Goal: Use online tool/utility: Utilize a website feature to perform a specific function

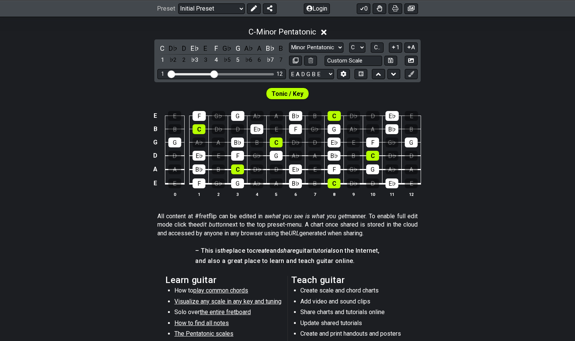
scroll to position [173, 0]
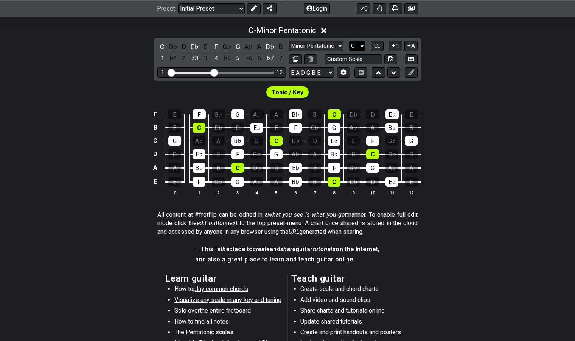
select select "E"
click option "E" at bounding box center [0, 0] width 0 height 0
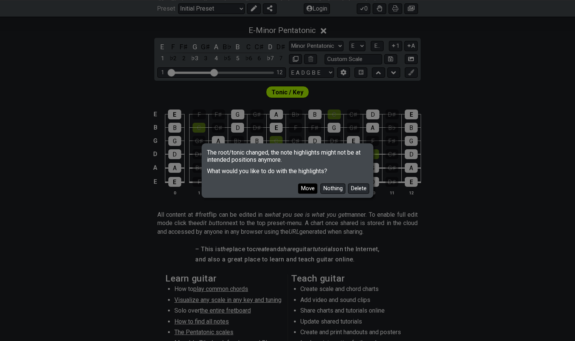
click at [310, 188] on button "Move" at bounding box center [307, 188] width 19 height 10
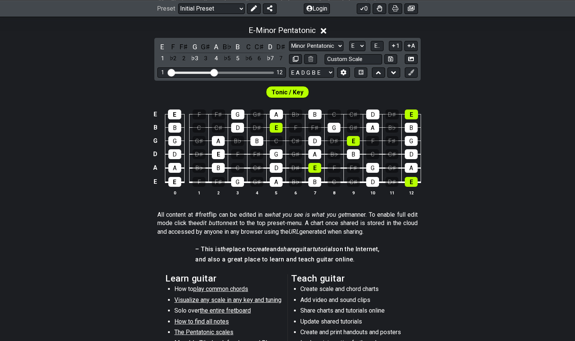
scroll to position [172, 0]
click at [192, 60] on div "♭3" at bounding box center [195, 59] width 10 height 10
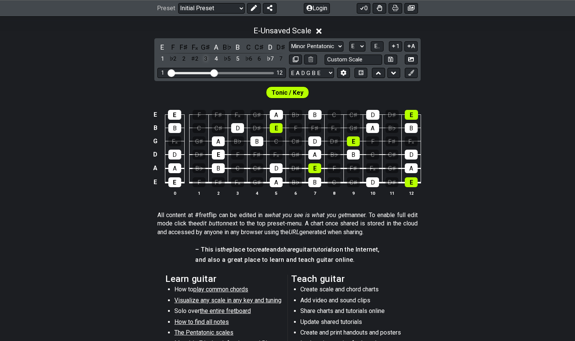
click at [207, 60] on div "3" at bounding box center [206, 59] width 10 height 10
click at [217, 58] on div "4" at bounding box center [216, 59] width 10 height 10
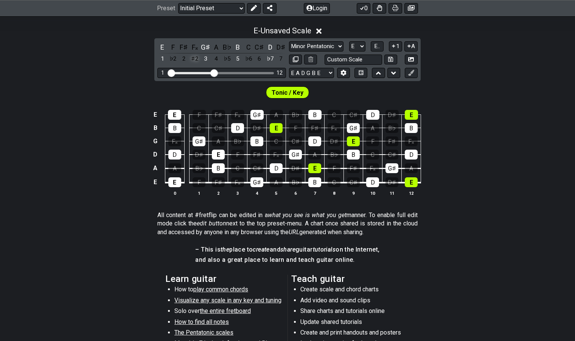
click at [197, 57] on div "♯2" at bounding box center [195, 59] width 10 height 10
click at [204, 59] on div "3" at bounding box center [206, 59] width 10 height 10
click at [193, 59] on div "♭3" at bounding box center [195, 59] width 10 height 10
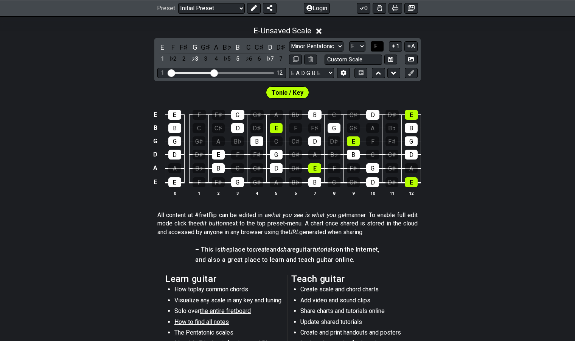
click at [380, 47] on span "E.." at bounding box center [377, 46] width 6 height 7
click at [267, 49] on div "♭7" at bounding box center [270, 47] width 10 height 10
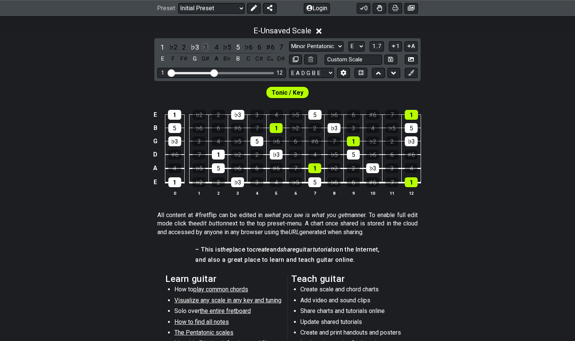
click at [208, 46] on div "3" at bounding box center [206, 47] width 10 height 10
click at [194, 49] on div "♭3" at bounding box center [195, 47] width 10 height 10
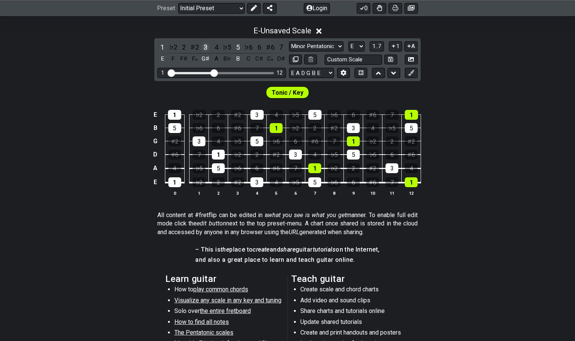
click at [203, 48] on div "3" at bounding box center [206, 47] width 10 height 10
click at [199, 48] on div "♯2" at bounding box center [195, 47] width 10 height 10
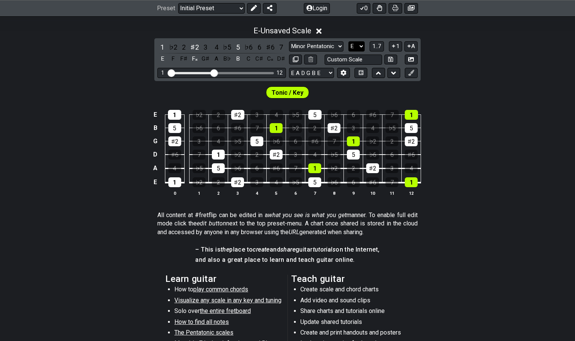
click at [357, 46] on select "A♭ A A♯ B♭ B C C♯ D♭ D D♯ E♭ E F F♯ G♭ G G♯" at bounding box center [356, 46] width 16 height 10
click at [193, 45] on div "♯2" at bounding box center [195, 47] width 10 height 10
click at [193, 45] on div "♭3" at bounding box center [195, 47] width 10 height 10
click at [198, 50] on div "♭3" at bounding box center [195, 47] width 10 height 10
click at [198, 50] on div "♯2" at bounding box center [195, 47] width 10 height 10
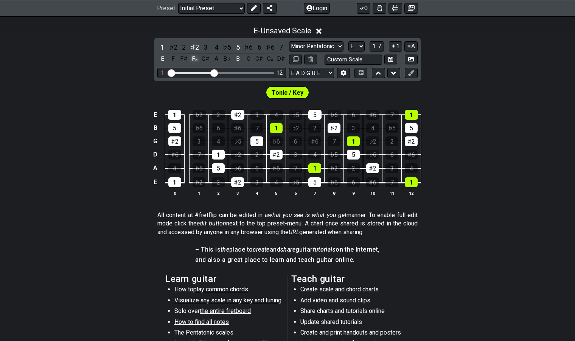
click at [197, 54] on div "F𝄪" at bounding box center [195, 59] width 10 height 10
click at [196, 50] on div "♭3" at bounding box center [195, 47] width 10 height 10
drag, startPoint x: 498, startPoint y: 47, endPoint x: 504, endPoint y: 40, distance: 10.2
click at [504, 19] on div "#fretflip is an online tool to easily create and share guitar fretboard charts,…" at bounding box center [287, 213] width 575 height 453
drag, startPoint x: 503, startPoint y: 48, endPoint x: 502, endPoint y: 39, distance: 8.7
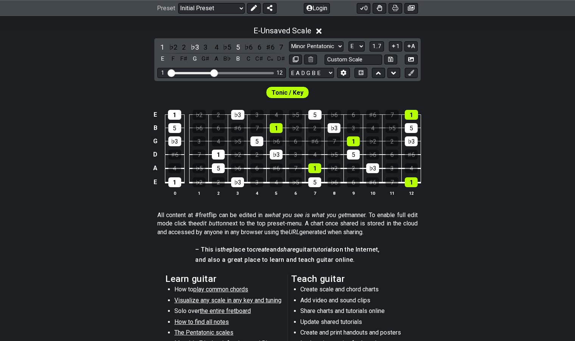
click at [502, 39] on div "E - Unsaved Scale 1 ♭2 2 ♭3 3 4 ♭5 5 ♭6 6 ♯6 7 E F F♯ G G♯ A B♭ B C C♯ C𝄪 D♯ Mi…" at bounding box center [287, 114] width 575 height 185
